Goal: Information Seeking & Learning: Learn about a topic

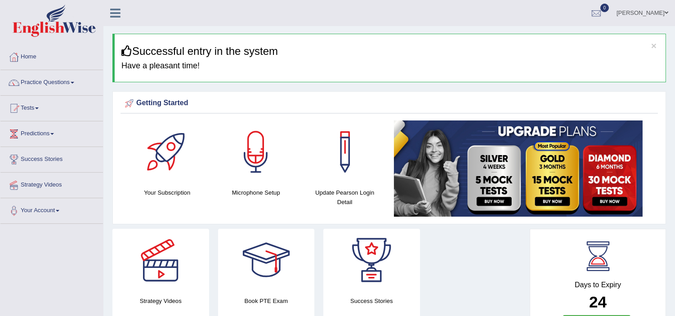
click at [67, 79] on link "Practice Questions" at bounding box center [51, 81] width 103 height 22
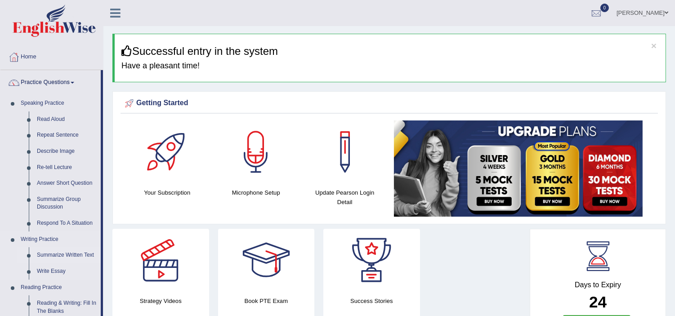
click at [68, 255] on link "Summarize Written Text" at bounding box center [67, 255] width 68 height 16
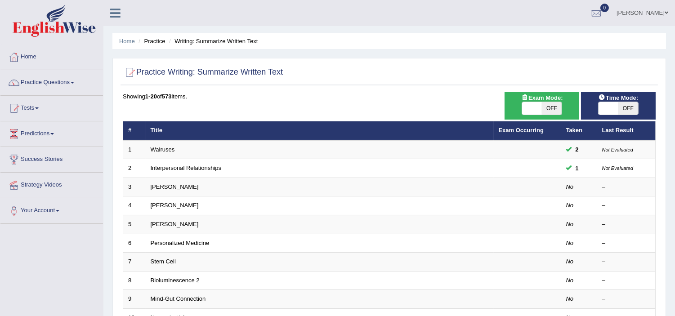
click at [46, 82] on link "Practice Questions" at bounding box center [51, 81] width 103 height 22
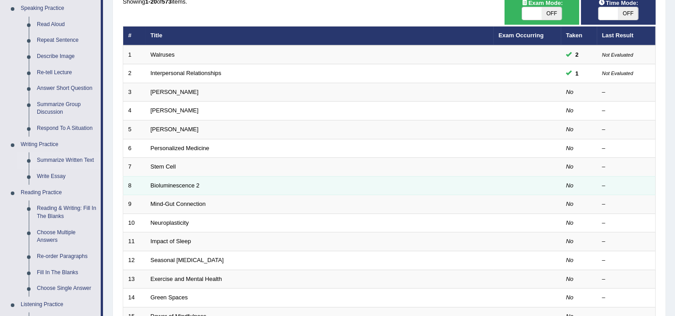
scroll to position [100, 0]
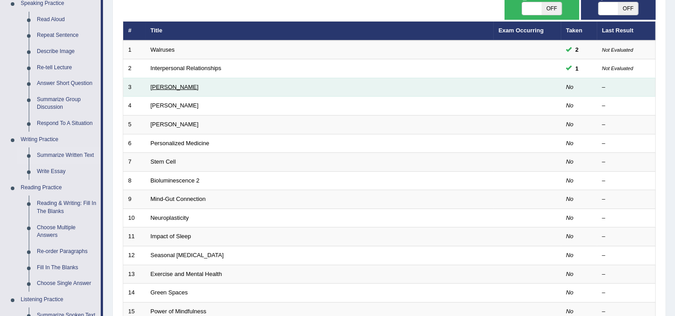
click at [170, 86] on link "Rosalid Franklin" at bounding box center [175, 87] width 48 height 7
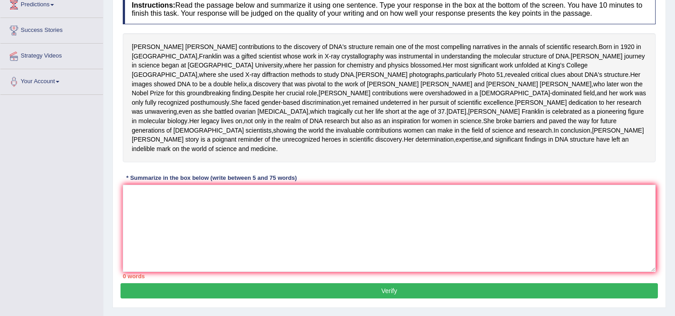
scroll to position [146, 0]
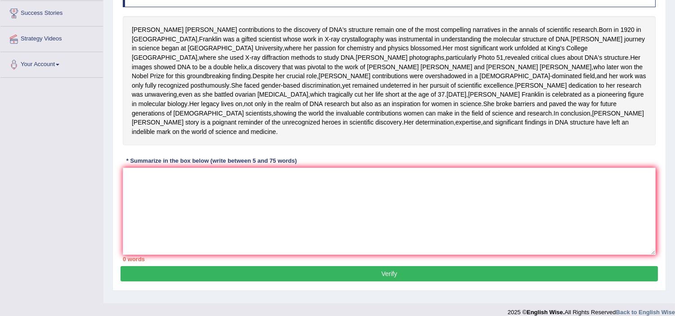
click at [56, 132] on div "Toggle navigation Home Practice Questions Speaking Practice Read Aloud Repeat S…" at bounding box center [337, 88] width 675 height 468
click at [208, 245] on textarea at bounding box center [389, 211] width 533 height 87
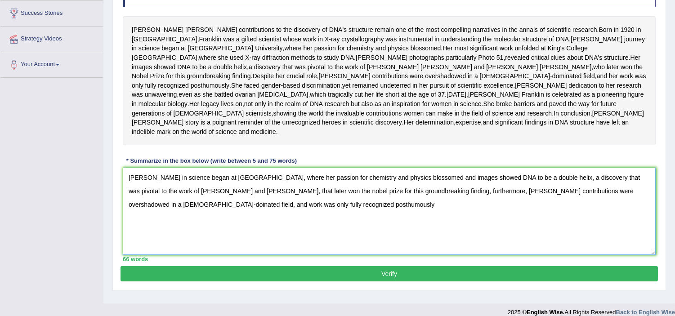
scroll to position [196, 0]
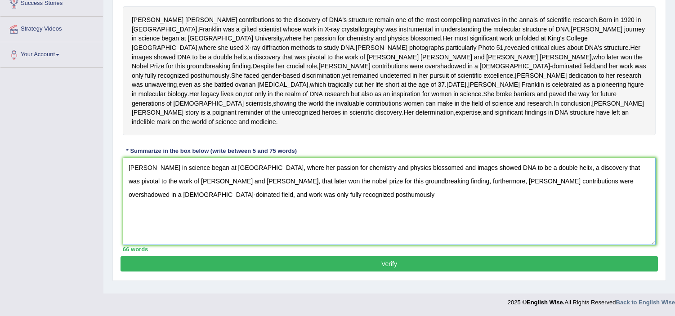
type textarea "Franklin's jurney in science began at combridge university, where her passion f…"
click at [402, 272] on button "Verify" at bounding box center [389, 263] width 537 height 15
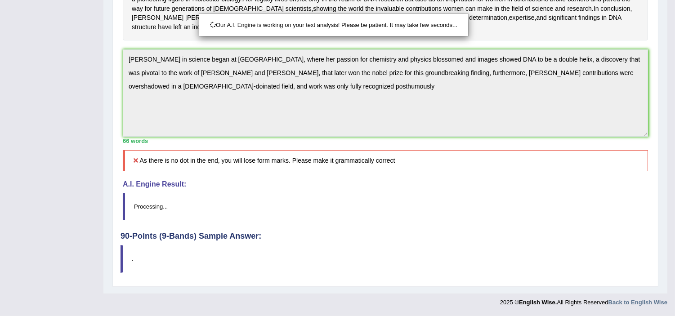
scroll to position [297, 0]
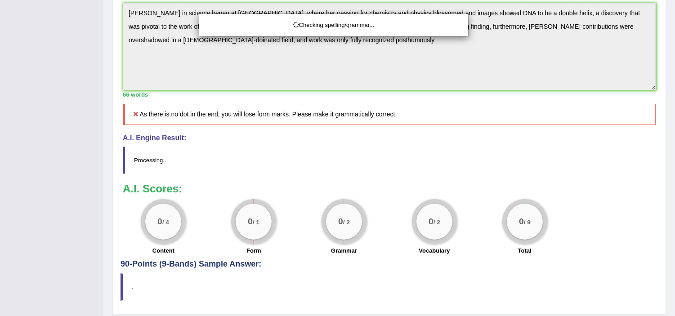
drag, startPoint x: 682, startPoint y: 131, endPoint x: 682, endPoint y: 204, distance: 72.4
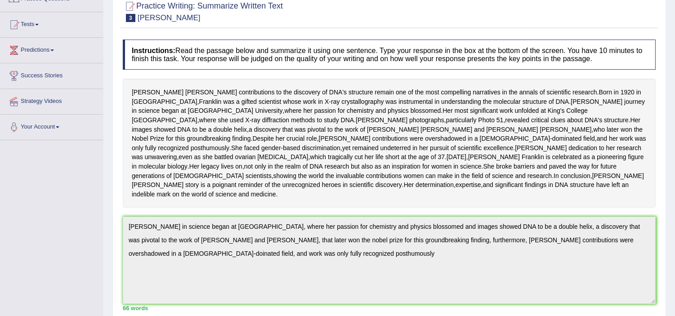
scroll to position [49, 0]
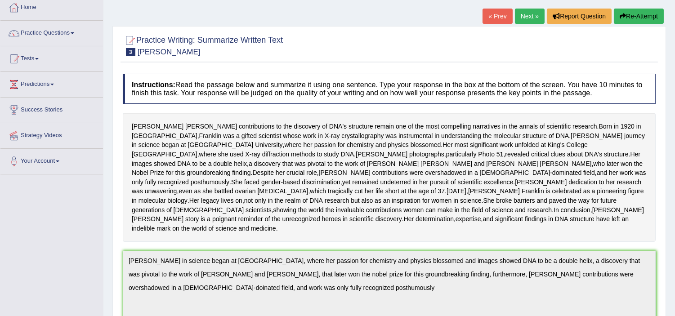
click at [637, 17] on button "Re-Attempt" at bounding box center [639, 16] width 50 height 15
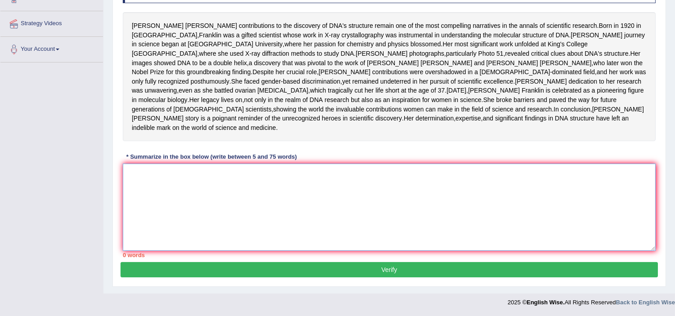
click at [411, 205] on textarea at bounding box center [389, 207] width 533 height 87
paste textarea "Franklin's jurney in science began at combridge university, where her passion f…"
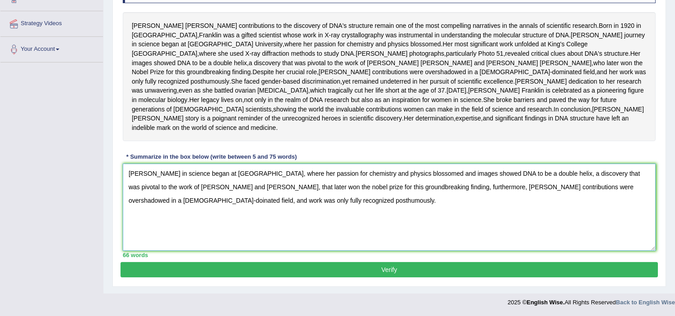
click at [158, 171] on textarea "Franklin's jurney in science began at combridge university, where her passion f…" at bounding box center [389, 207] width 533 height 87
click at [466, 171] on textarea "Franklin's journey in science began at combridge university, where her passion …" at bounding box center [389, 207] width 533 height 87
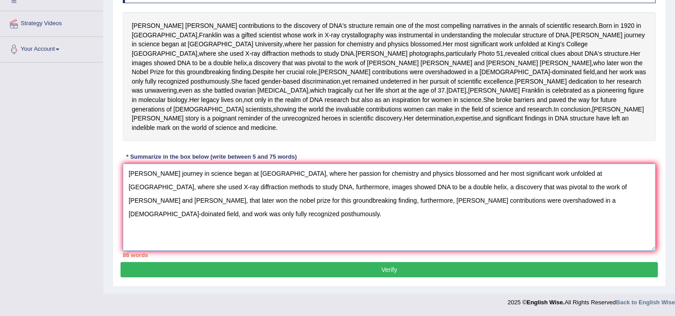
drag, startPoint x: 324, startPoint y: 186, endPoint x: 295, endPoint y: 197, distance: 31.2
click at [295, 197] on textarea "Franklin's journey in science began at combridge university, where her passion …" at bounding box center [389, 207] width 533 height 87
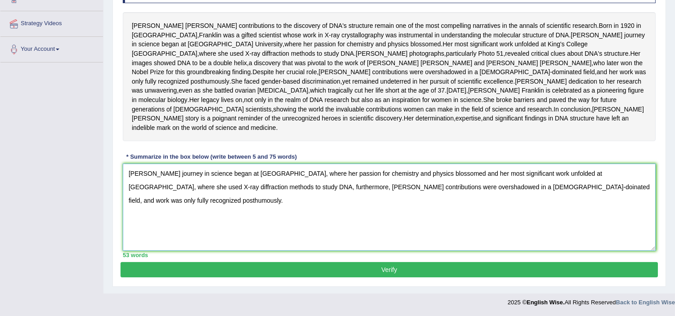
click at [174, 201] on textarea "Franklin's journey in science began at combridge university, where her passion …" at bounding box center [389, 207] width 533 height 87
click at [480, 185] on textarea "Franklin's journey in science began at combridge university, where her passion …" at bounding box center [389, 207] width 533 height 87
click at [265, 205] on textarea "Franklin's journey in science began at combridge university, where her passion …" at bounding box center [389, 207] width 533 height 87
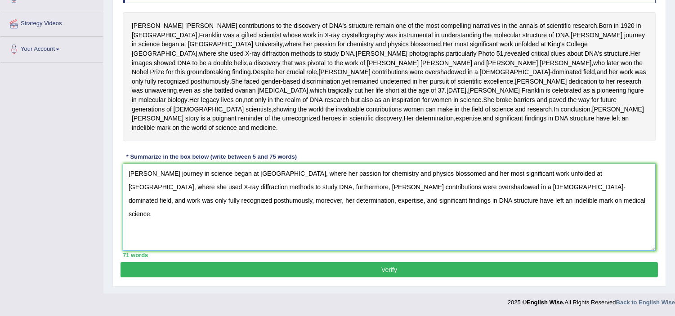
type textarea "Franklin's journey in science began at combridge university, where her passion …"
click at [414, 275] on button "Verify" at bounding box center [389, 269] width 537 height 15
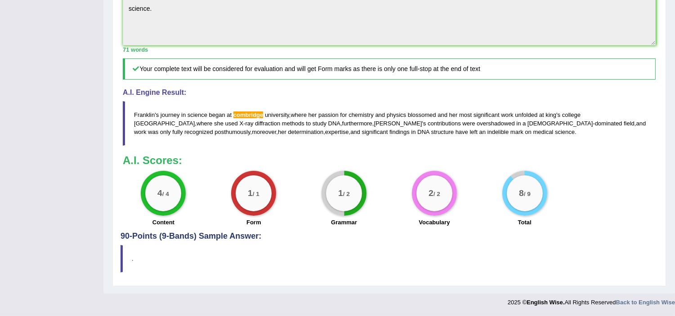
scroll to position [393, 0]
drag, startPoint x: 682, startPoint y: 140, endPoint x: 675, endPoint y: 268, distance: 128.8
click at [608, 174] on div "4 / 4 Content 1 / 1 Form 1 / 2 Grammar 2 / 2 Vocabulary 8 / 9 Total" at bounding box center [389, 200] width 542 height 58
click at [330, 185] on div "1 / 2" at bounding box center [344, 193] width 45 height 45
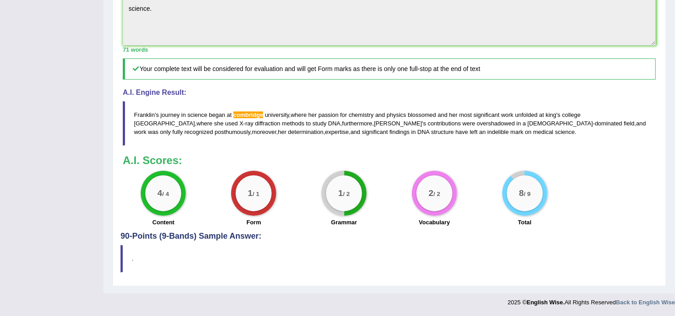
click at [330, 185] on div "1 / 2" at bounding box center [344, 193] width 36 height 36
click at [435, 200] on div "2 / 2" at bounding box center [434, 193] width 36 height 36
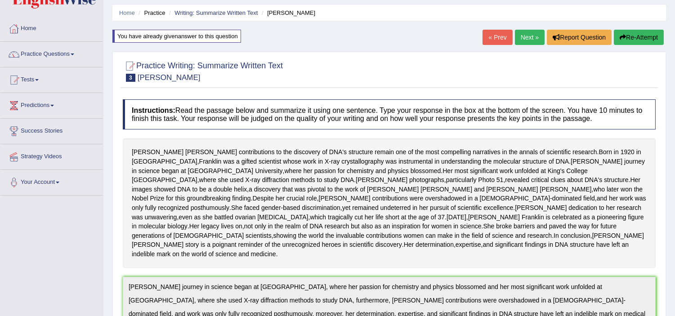
scroll to position [29, 0]
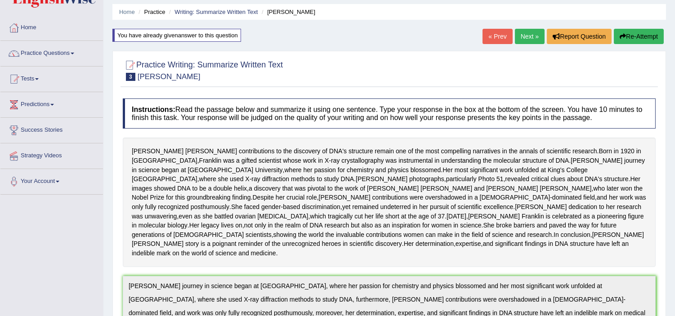
click at [520, 39] on link "Next »" at bounding box center [530, 36] width 30 height 15
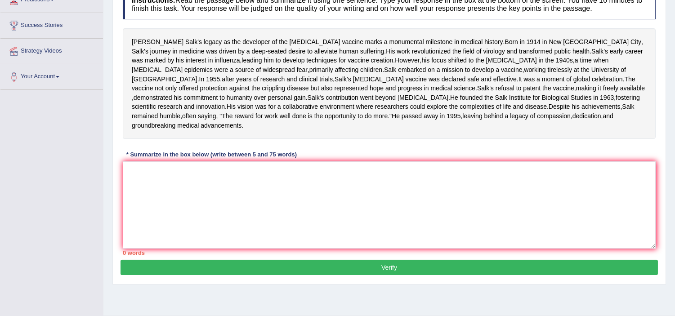
scroll to position [150, 0]
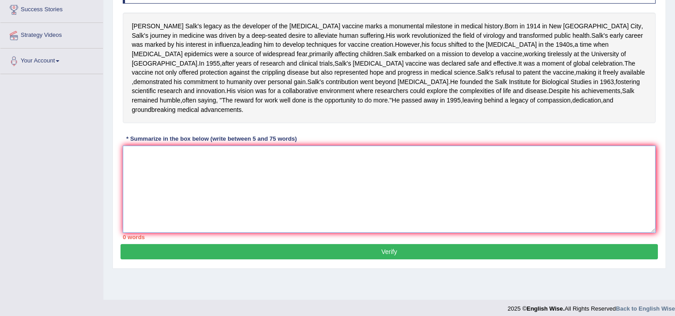
click at [231, 215] on textarea at bounding box center [389, 189] width 533 height 87
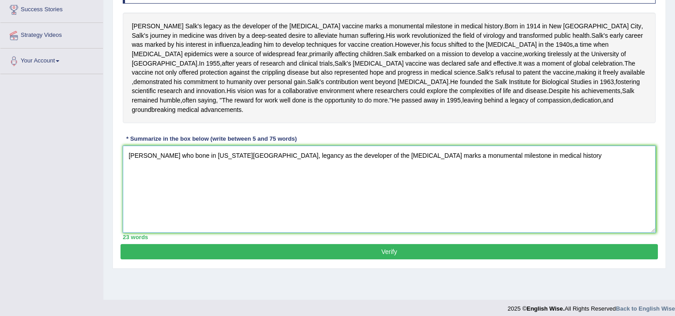
click at [514, 201] on textarea "[PERSON_NAME] who bone in [US_STATE][GEOGRAPHIC_DATA], legancy as the developer…" at bounding box center [389, 189] width 533 height 87
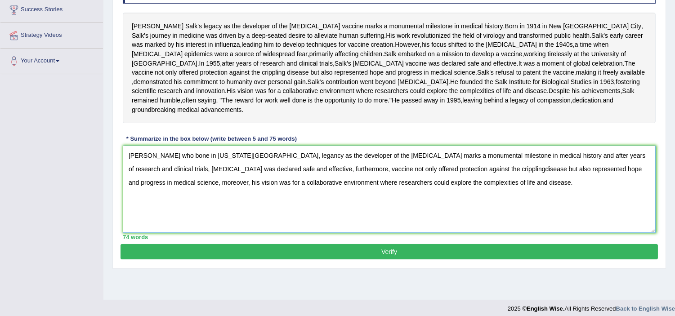
type textarea "[PERSON_NAME] who bone in [US_STATE][GEOGRAPHIC_DATA], legancy as the developer…"
click at [405, 259] on button "Verify" at bounding box center [389, 251] width 537 height 15
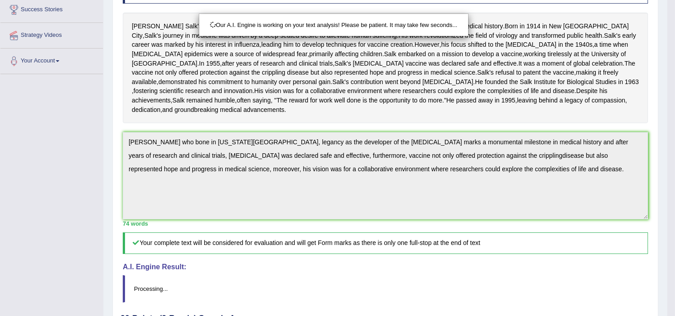
scroll to position [219, 0]
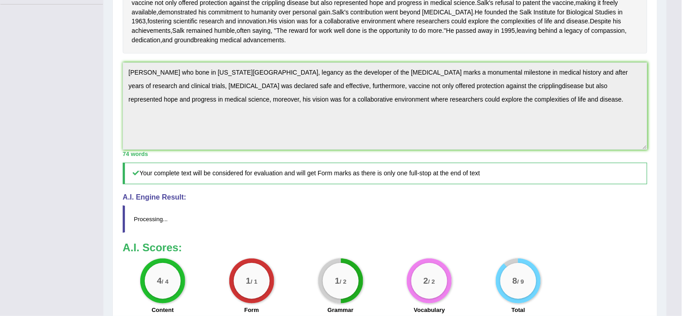
drag, startPoint x: 682, startPoint y: 117, endPoint x: 682, endPoint y: 198, distance: 80.5
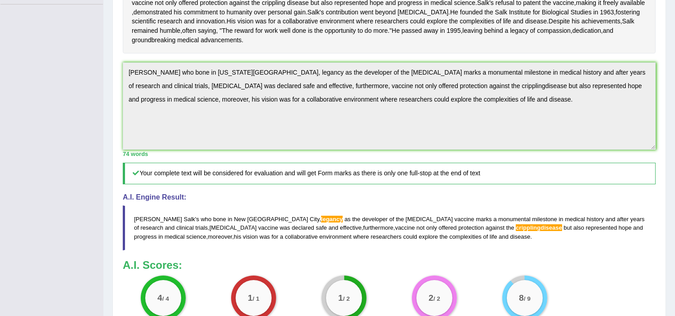
drag, startPoint x: 682, startPoint y: 198, endPoint x: 682, endPoint y: 241, distance: 42.7
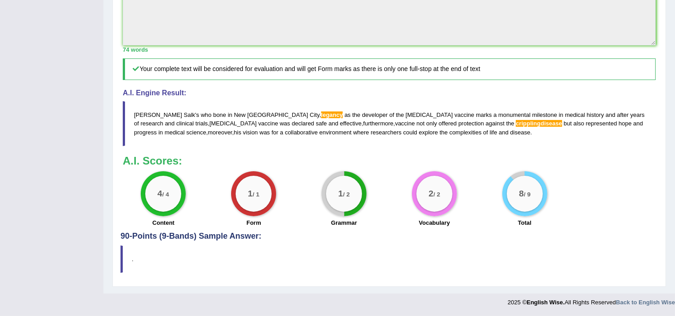
scroll to position [370, 0]
click at [567, 174] on div "8 / 9 Total" at bounding box center [524, 200] width 90 height 58
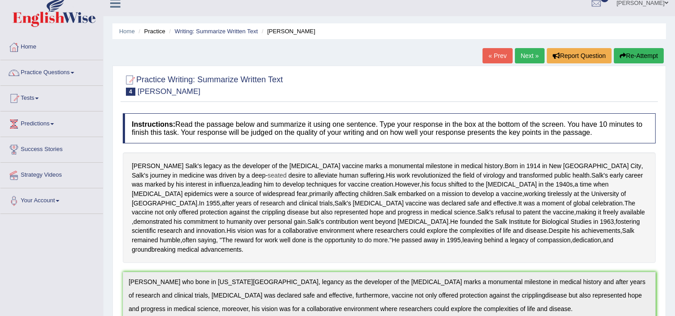
scroll to position [0, 0]
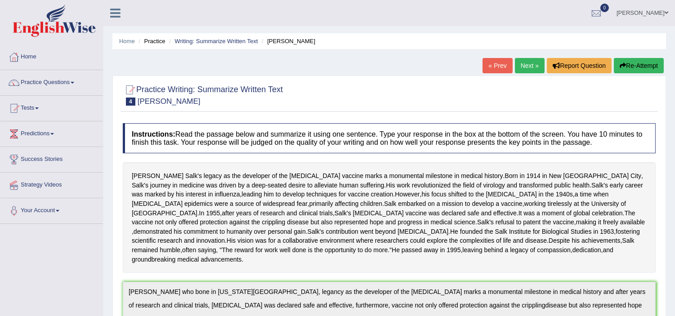
click at [53, 87] on link "Practice Questions" at bounding box center [51, 81] width 103 height 22
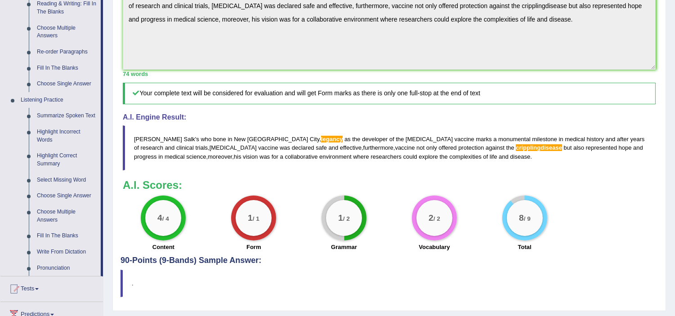
scroll to position [349, 0]
